Goal: Information Seeking & Learning: Learn about a topic

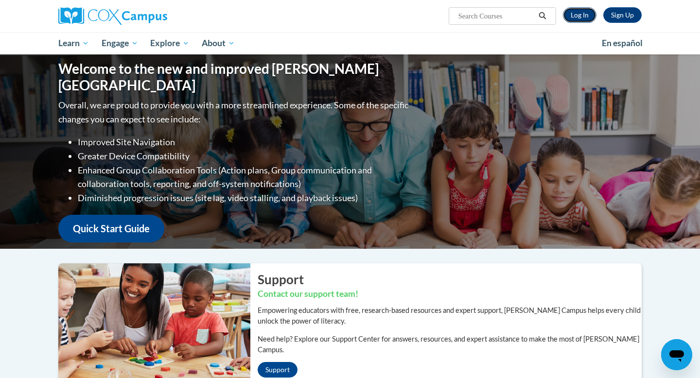
click at [587, 11] on link "Log In" at bounding box center [580, 15] width 34 height 16
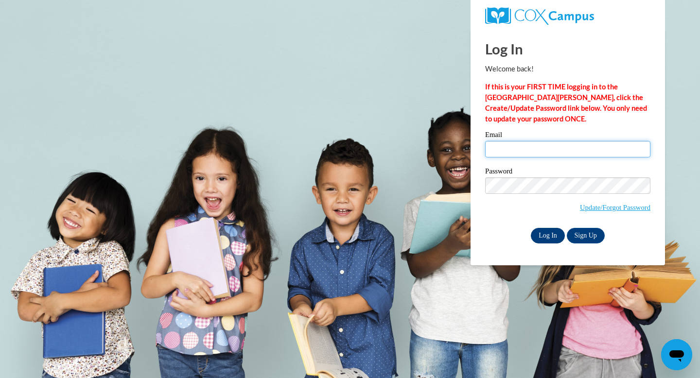
type input "lara.mangieri@k12.hi.us"
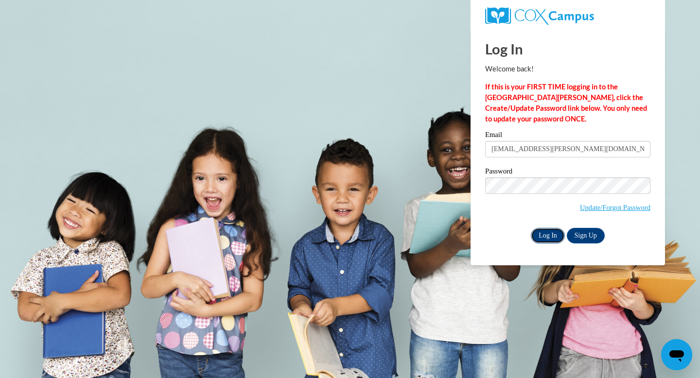
click at [544, 237] on input "Log In" at bounding box center [548, 236] width 34 height 16
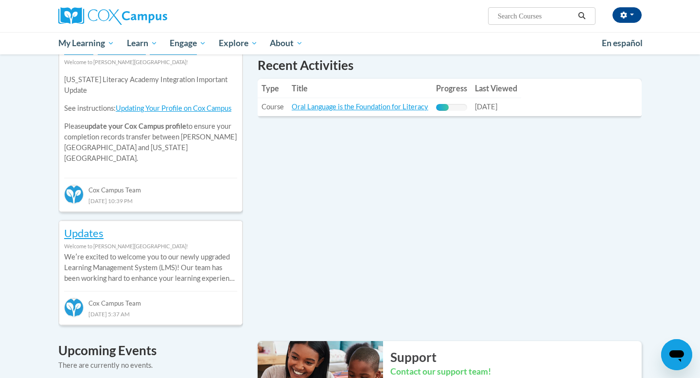
scroll to position [343, 0]
click at [380, 108] on link "Oral Language is the Foundation for Literacy" at bounding box center [360, 107] width 137 height 8
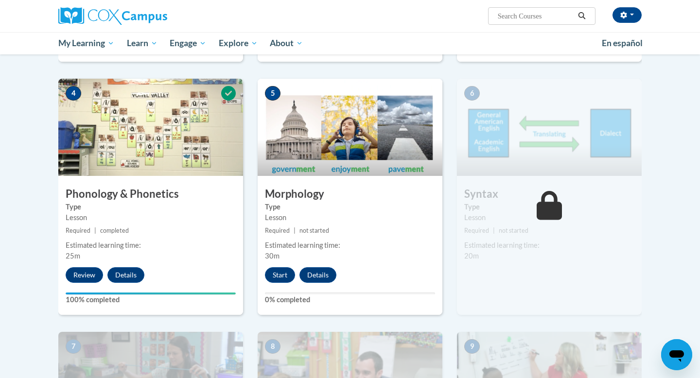
scroll to position [457, 0]
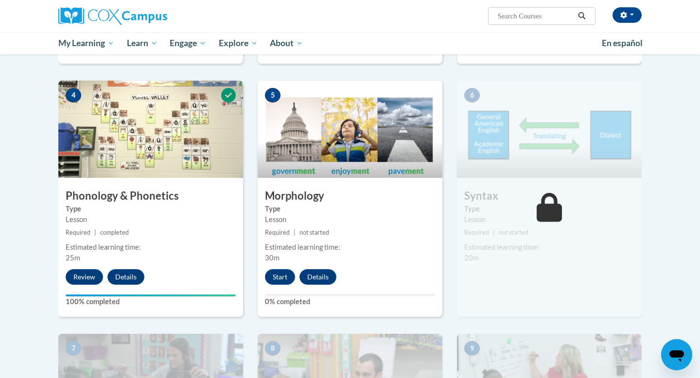
click at [288, 290] on div "5 Morphology Type Lesson Required | not started Estimated learning time: 30m St…" at bounding box center [350, 199] width 185 height 236
click at [281, 275] on button "Start" at bounding box center [280, 277] width 30 height 16
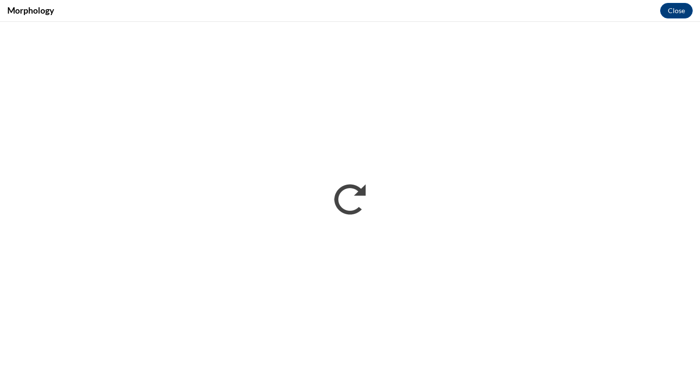
scroll to position [0, 0]
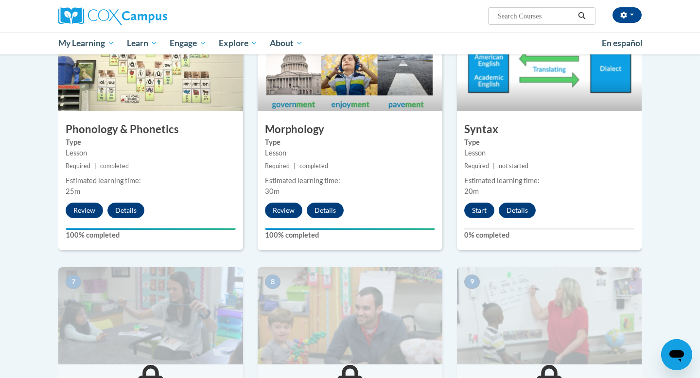
scroll to position [483, 0]
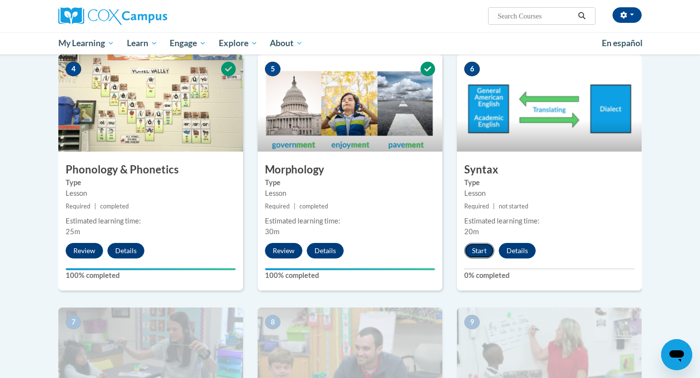
click at [477, 252] on button "Start" at bounding box center [479, 251] width 30 height 16
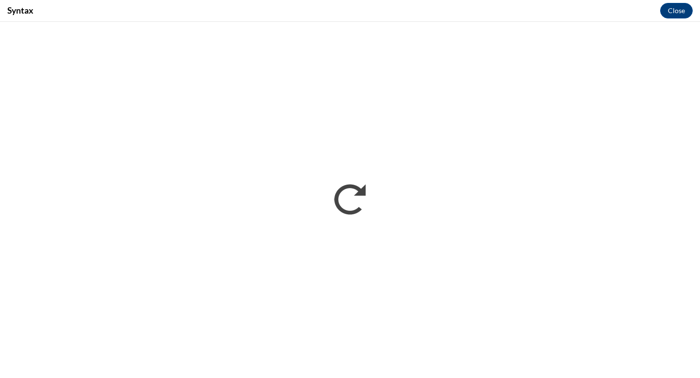
scroll to position [0, 0]
